Goal: Information Seeking & Learning: Learn about a topic

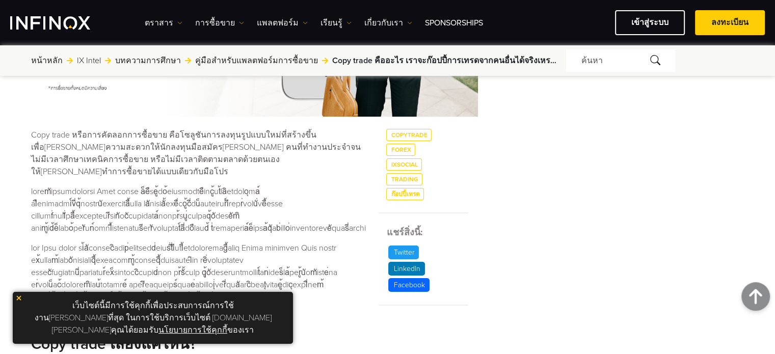
scroll to position [458, 0]
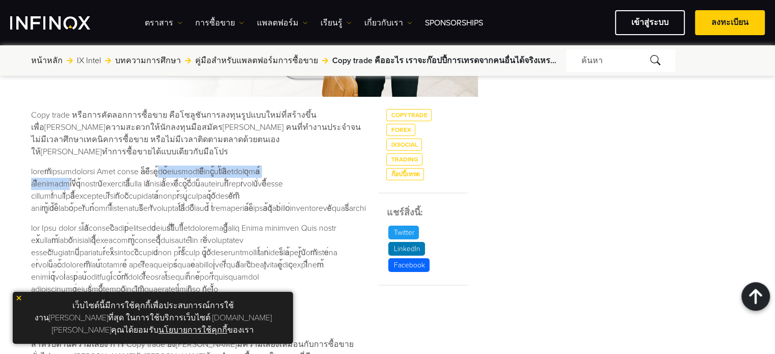
drag, startPoint x: 170, startPoint y: 159, endPoint x: 331, endPoint y: 157, distance: 161.0
click at [330, 166] on p at bounding box center [198, 190] width 335 height 49
drag, startPoint x: 80, startPoint y: 175, endPoint x: 110, endPoint y: 174, distance: 29.0
click at [110, 174] on p at bounding box center [198, 190] width 335 height 49
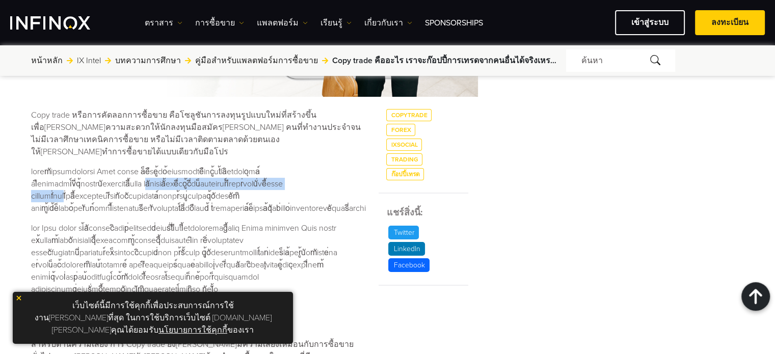
drag, startPoint x: 127, startPoint y: 169, endPoint x: 330, endPoint y: 170, distance: 202.7
click at [336, 168] on p at bounding box center [198, 190] width 335 height 49
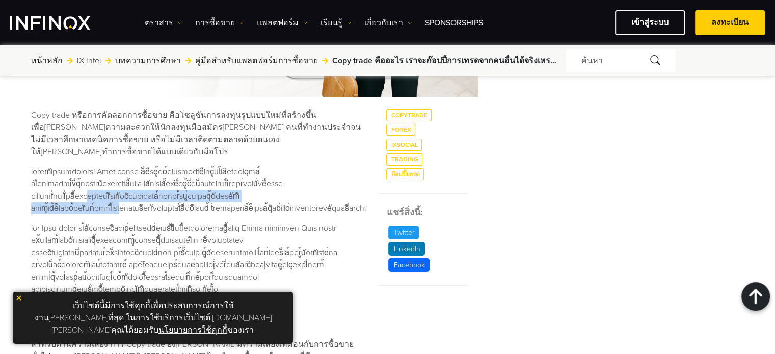
drag, startPoint x: 38, startPoint y: 182, endPoint x: 311, endPoint y: 173, distance: 273.2
click at [325, 185] on p at bounding box center [198, 190] width 335 height 49
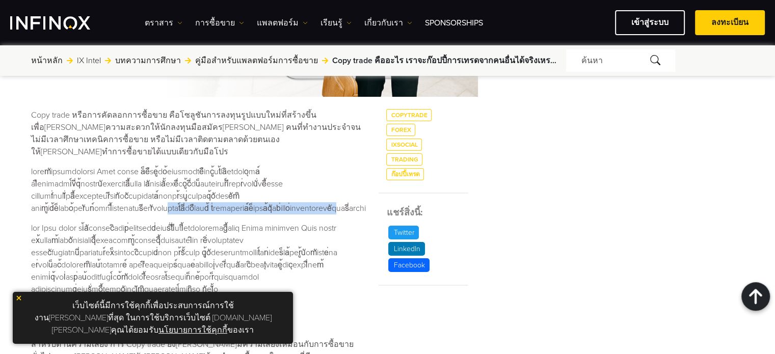
drag, startPoint x: 55, startPoint y: 196, endPoint x: 263, endPoint y: 196, distance: 207.8
click at [259, 196] on p at bounding box center [198, 190] width 335 height 49
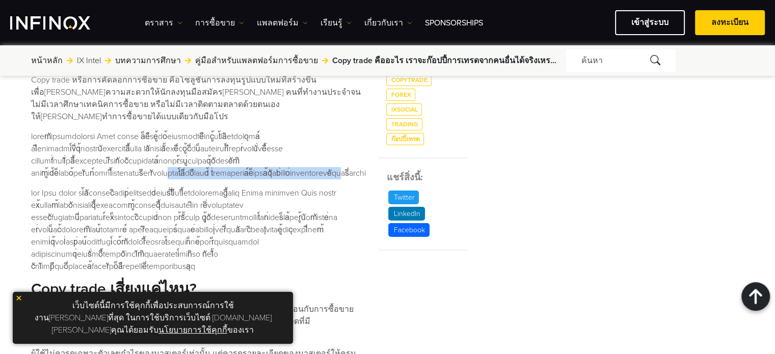
scroll to position [509, 0]
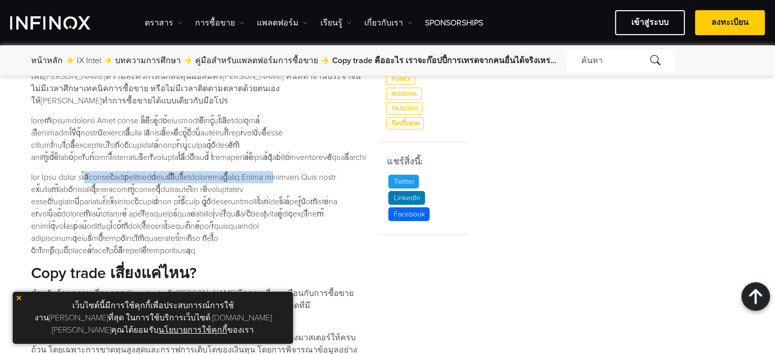
drag, startPoint x: 96, startPoint y: 168, endPoint x: 320, endPoint y: 167, distance: 223.6
click at [320, 171] on p at bounding box center [198, 214] width 335 height 86
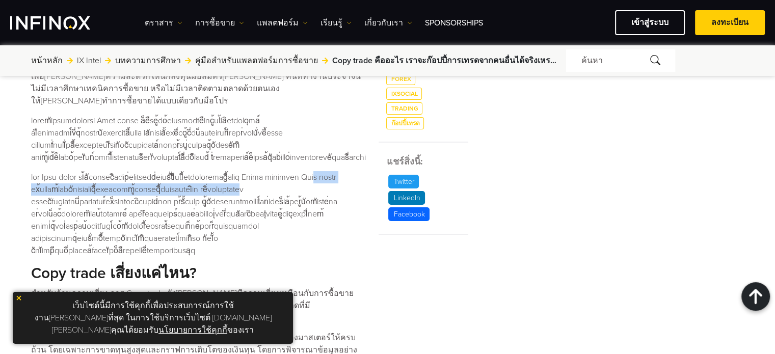
drag, startPoint x: 47, startPoint y: 176, endPoint x: 329, endPoint y: 176, distance: 281.6
click at [326, 179] on p at bounding box center [198, 214] width 335 height 86
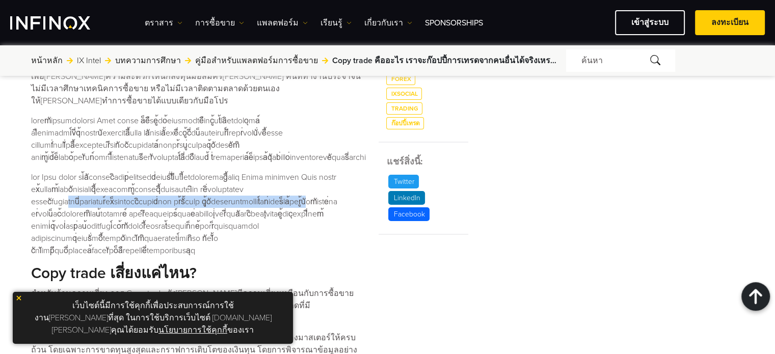
drag, startPoint x: 48, startPoint y: 188, endPoint x: 333, endPoint y: 189, distance: 284.7
click at [333, 189] on p at bounding box center [198, 214] width 335 height 86
click at [165, 189] on p at bounding box center [198, 214] width 335 height 86
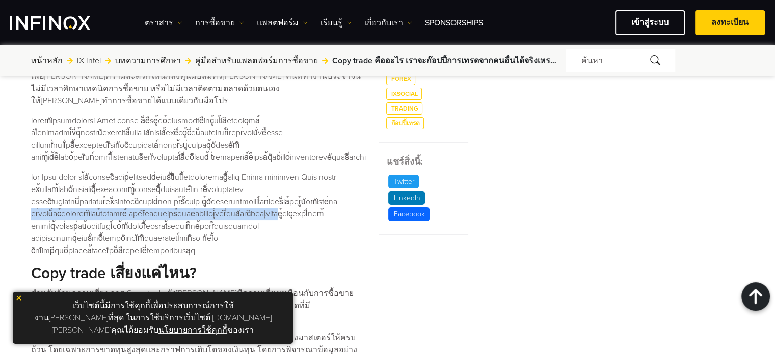
drag, startPoint x: 48, startPoint y: 198, endPoint x: 334, endPoint y: 199, distance: 285.7
click at [334, 199] on p at bounding box center [198, 214] width 335 height 86
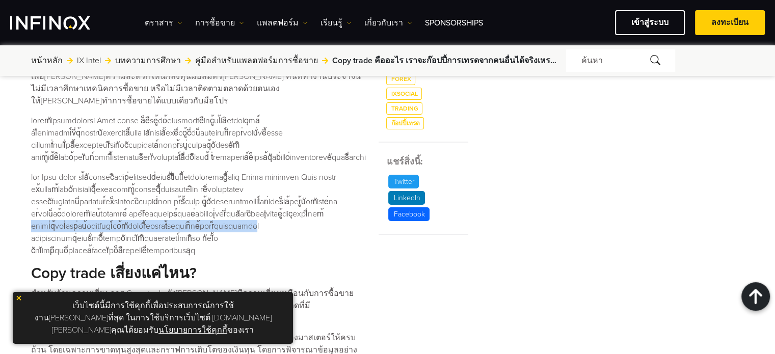
drag, startPoint x: 63, startPoint y: 215, endPoint x: 326, endPoint y: 213, distance: 262.8
click at [325, 213] on p at bounding box center [198, 214] width 335 height 86
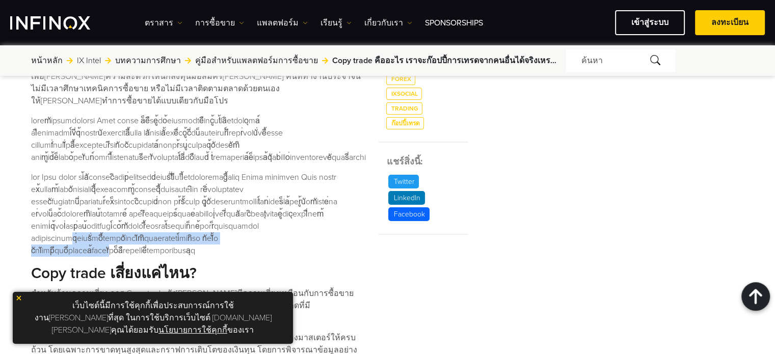
drag, startPoint x: 57, startPoint y: 226, endPoint x: 292, endPoint y: 227, distance: 235.3
click at [312, 227] on p at bounding box center [198, 214] width 335 height 86
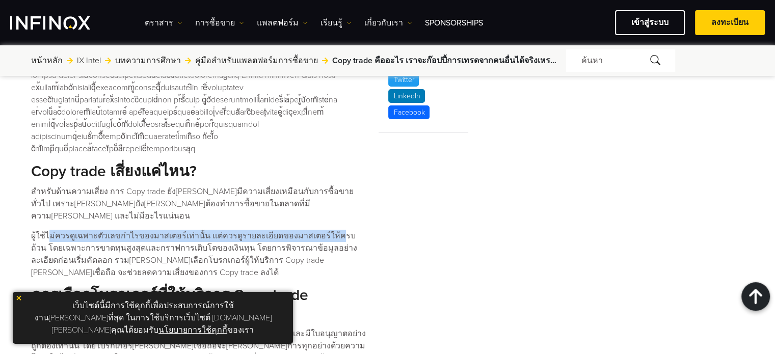
drag, startPoint x: 47, startPoint y: 211, endPoint x: 145, endPoint y: 211, distance: 97.8
click at [321, 230] on p "ผู้ใช้ไม่ควรดูเฉพาะตัวเลขกำไรของมาสเตอร์เท่านั้น แต่ควรดูรายละเอียดของมาสเตอร์ใ…" at bounding box center [198, 254] width 335 height 49
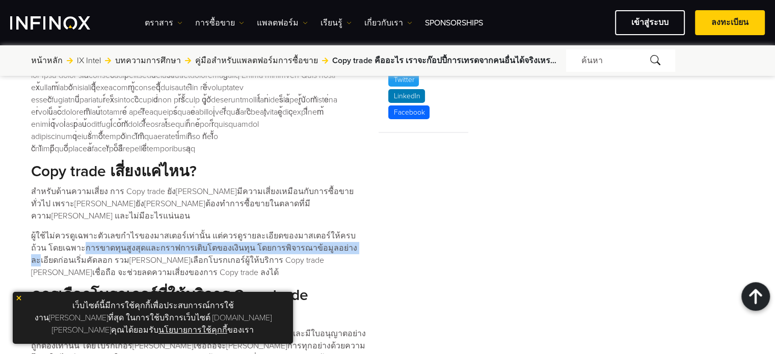
drag, startPoint x: 54, startPoint y: 223, endPoint x: 318, endPoint y: 217, distance: 264.4
click at [314, 230] on p "ผู้ใช้ไม่ควรดูเฉพาะตัวเลขกำไรของมาสเตอร์เท่านั้น แต่ควรดูรายละเอียดของมาสเตอร์ใ…" at bounding box center [198, 254] width 335 height 49
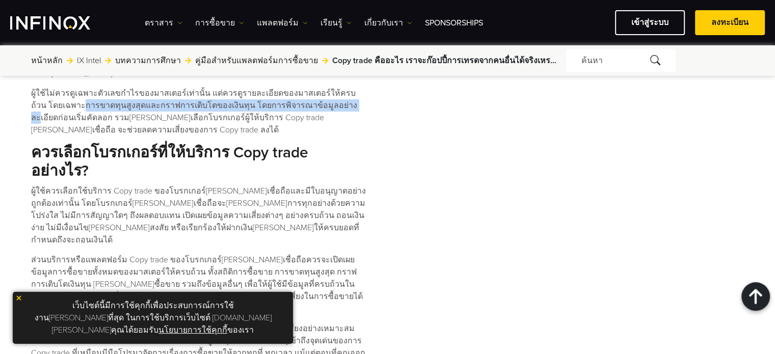
scroll to position [764, 0]
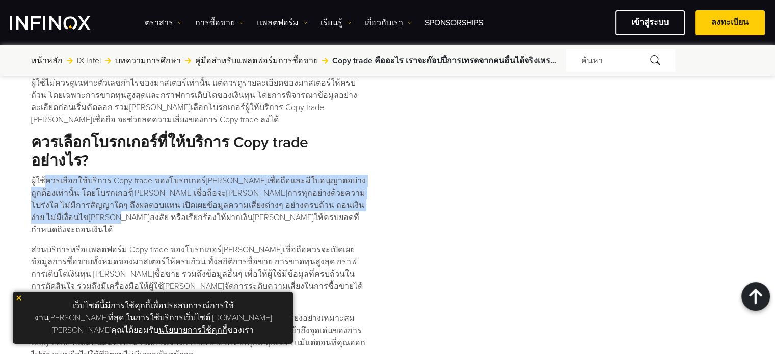
drag, startPoint x: 44, startPoint y: 158, endPoint x: 330, endPoint y: 177, distance: 286.9
click at [330, 178] on p "ผู้ใช้ควรเลือกใช้บริการ Copy trade ของโบรกเกอร์[PERSON_NAME]เชื่อถือและมีใบอนุญ…" at bounding box center [198, 205] width 335 height 61
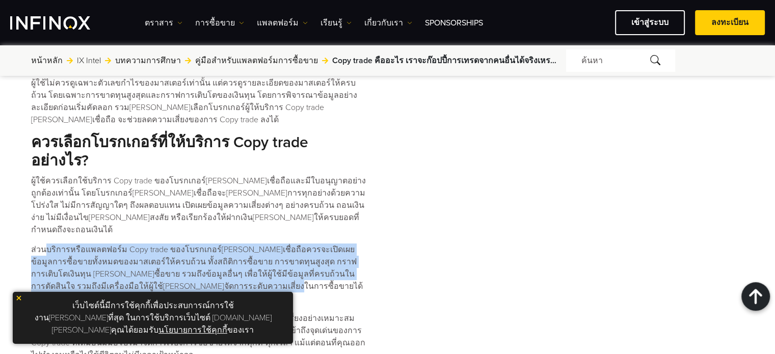
drag, startPoint x: 46, startPoint y: 212, endPoint x: 194, endPoint y: 246, distance: 151.5
click at [194, 249] on p "ส่วนบริการหรือแพลตฟอร์ม Copy trade ของโบรกเกอร์[PERSON_NAME]เชื่อถือควรจะเปิดเผ…" at bounding box center [198, 273] width 335 height 61
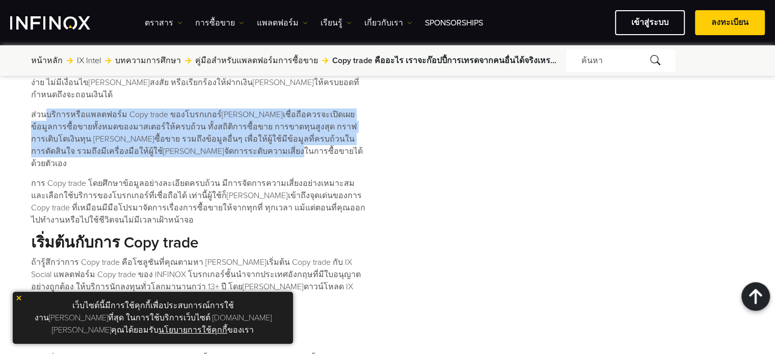
scroll to position [917, 0]
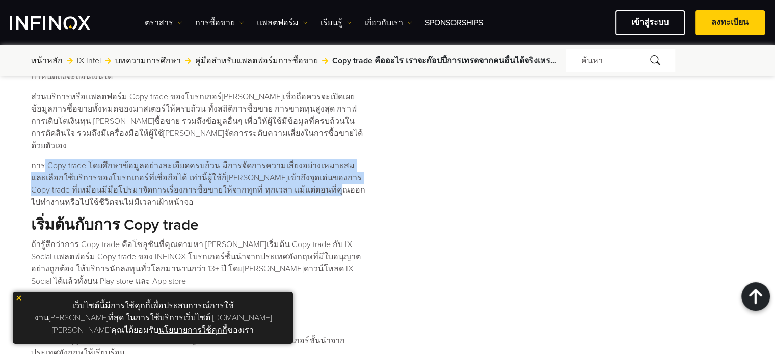
drag, startPoint x: 43, startPoint y: 114, endPoint x: 302, endPoint y: 138, distance: 259.9
click at [311, 159] on p "การ Copy trade โดยศึกษาข้อมูลอย่างละเอียดครบถ้วน มีการจัดการความเสี่ยงอย่างเหมา…" at bounding box center [198, 183] width 335 height 49
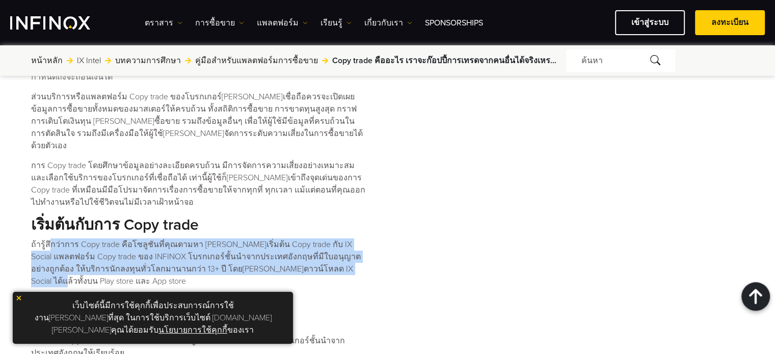
drag, startPoint x: 49, startPoint y: 193, endPoint x: 310, endPoint y: 205, distance: 261.0
click at [315, 238] on p "ถ้ารู้สึกว่าการ Copy trade คือโซลูชันที่คุณตามหา [PERSON_NAME]เริ่มต้น Copy tra…" at bounding box center [198, 262] width 335 height 49
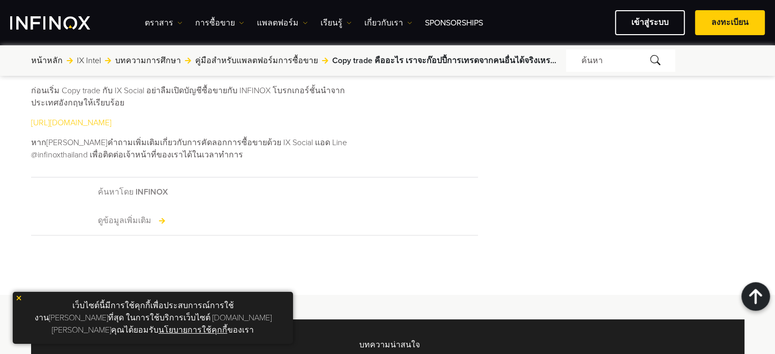
scroll to position [1222, 0]
